Goal: Information Seeking & Learning: Learn about a topic

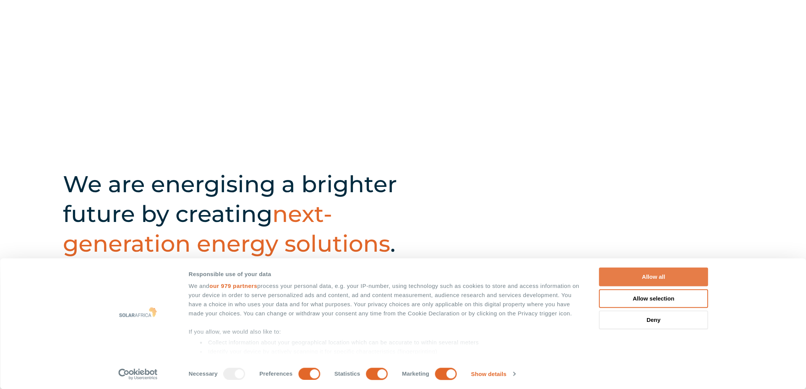
click at [626, 274] on button "Allow all" at bounding box center [653, 277] width 109 height 19
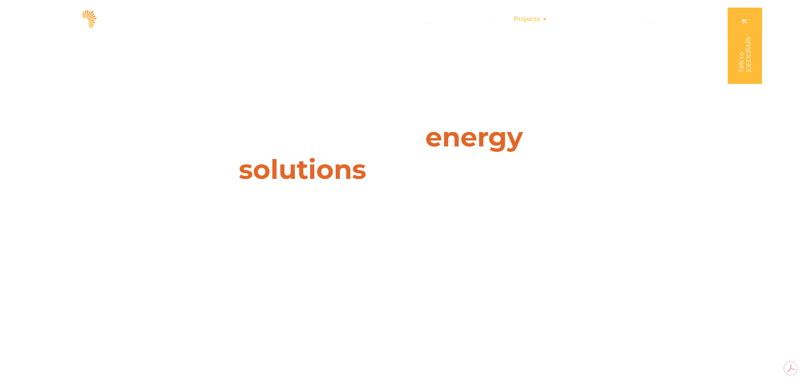
click at [531, 23] on span "Projects" at bounding box center [527, 18] width 26 height 9
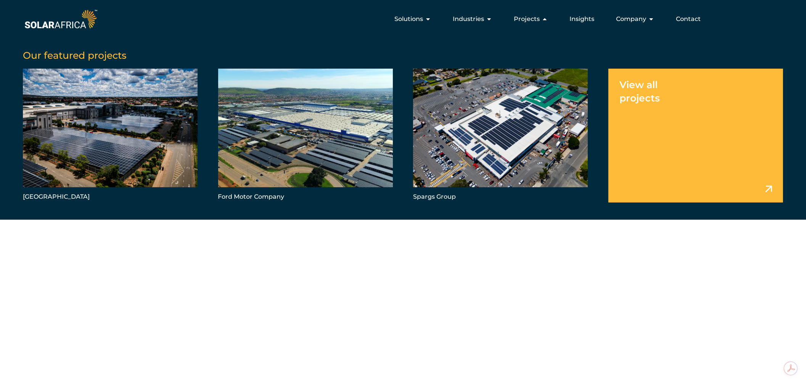
click at [657, 125] on link "Menu" at bounding box center [695, 136] width 175 height 134
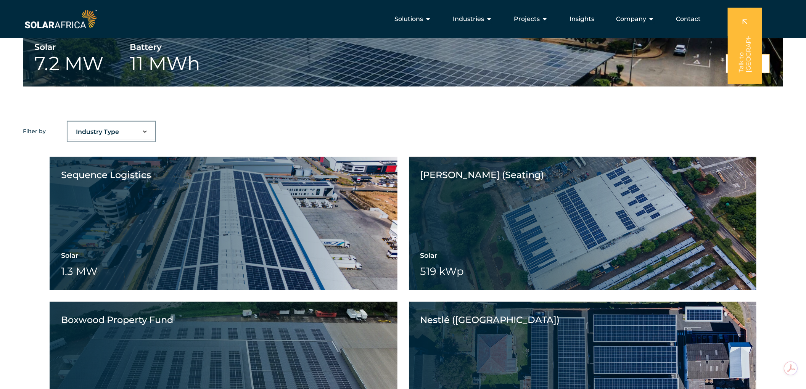
scroll to position [508, 0]
